Goal: Complete application form: Complete application form

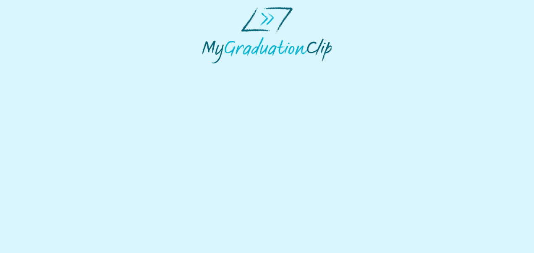
select select "**********"
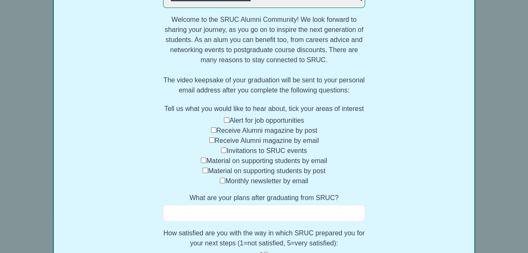
scroll to position [136, 0]
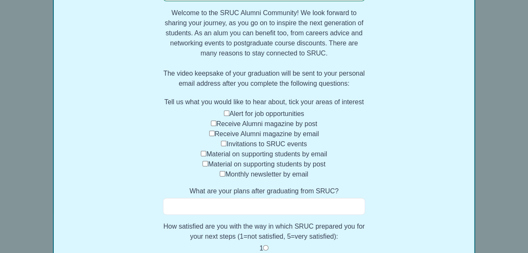
click at [219, 215] on input "What are your plans after graduating from SRUC?" at bounding box center [264, 206] width 202 height 17
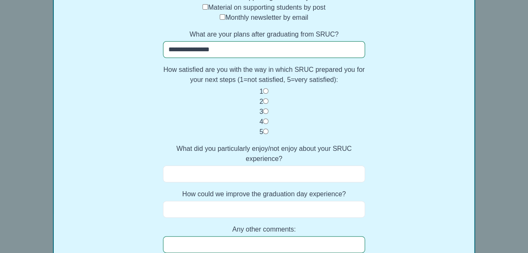
scroll to position [293, 0]
type input "**********"
click at [225, 182] on input "What did you particularly enjoy/not enjoy about your SRUC experience?" at bounding box center [264, 173] width 202 height 17
click at [232, 217] on input "How could we improve the graduation day experience?" at bounding box center [264, 208] width 202 height 17
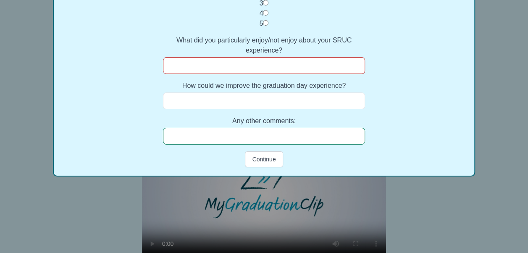
scroll to position [411, 0]
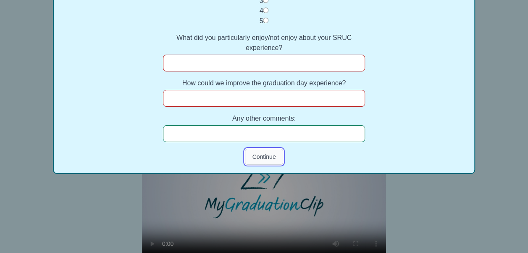
click at [276, 161] on button "Continue" at bounding box center [264, 157] width 38 height 16
click at [263, 157] on button "Continue" at bounding box center [264, 157] width 38 height 16
click at [219, 64] on input "What did you particularly enjoy/not enjoy about your SRUC experience?" at bounding box center [264, 63] width 202 height 17
click at [268, 104] on input "How could we improve the graduation day experience?" at bounding box center [264, 98] width 202 height 17
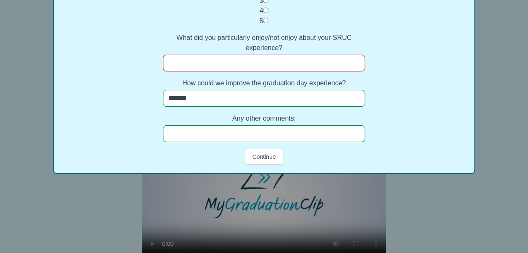
type input "*******"
click at [197, 135] on input "Any other comments:" at bounding box center [264, 133] width 202 height 17
click at [202, 62] on input "What did you particularly enjoy/not enjoy about your SRUC experience?" at bounding box center [264, 63] width 202 height 17
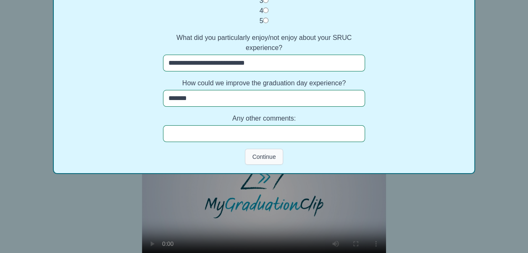
type input "**********"
click at [255, 158] on button "Continue" at bounding box center [264, 157] width 38 height 16
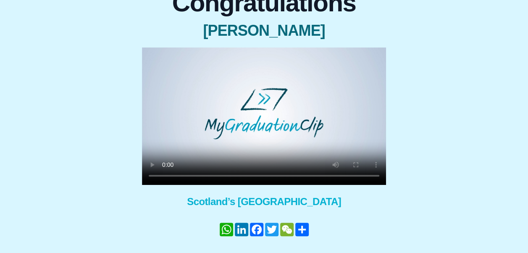
scroll to position [79, 0]
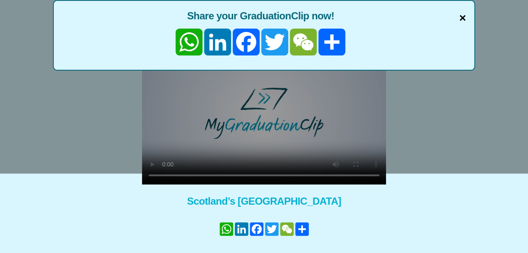
click at [461, 14] on span "×" at bounding box center [462, 18] width 7 height 18
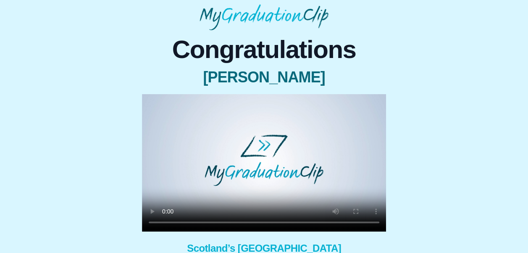
scroll to position [112, 0]
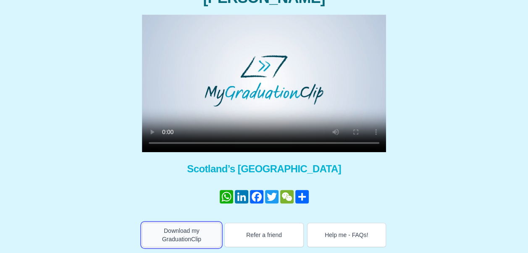
click at [166, 230] on button "Download my GraduationClip" at bounding box center [181, 235] width 79 height 24
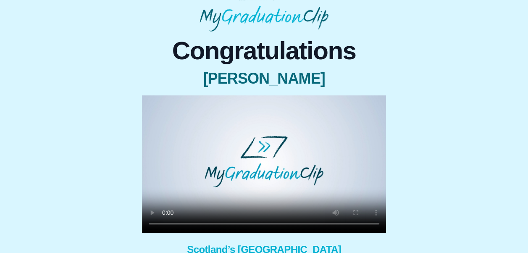
scroll to position [41, 0]
